Goal: Information Seeking & Learning: Find contact information

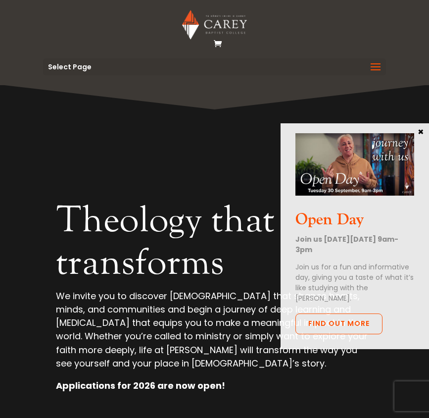
click at [423, 128] on button "×" at bounding box center [421, 131] width 10 height 9
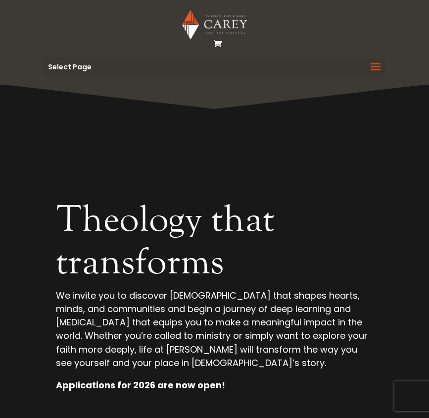
click at [377, 68] on span at bounding box center [376, 73] width 16 height 28
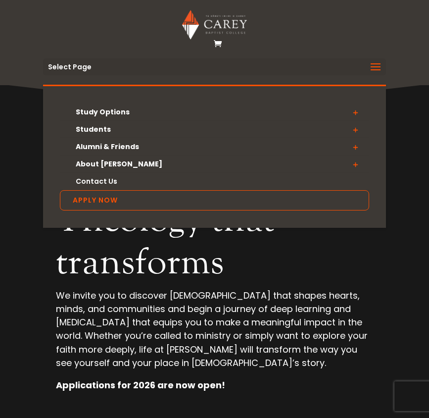
click at [356, 166] on span at bounding box center [355, 164] width 28 height 18
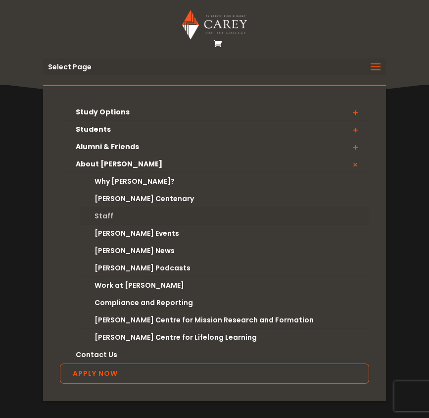
click at [102, 216] on link "Staff" at bounding box center [224, 215] width 289 height 17
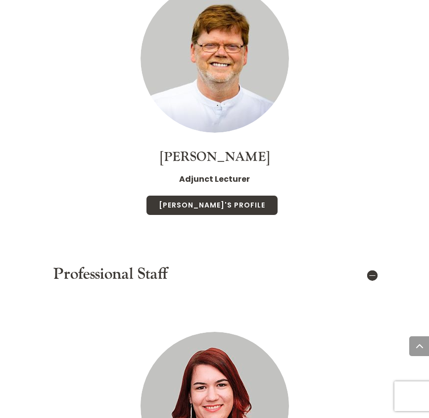
scroll to position [7391, 0]
